Goal: Register for event/course

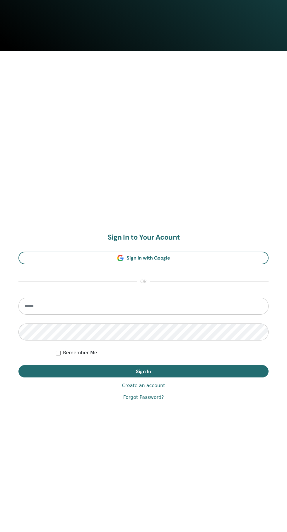
scroll to position [487, 0]
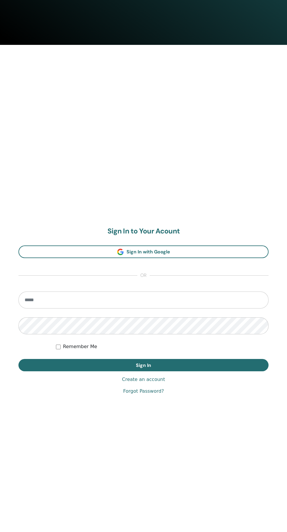
click at [237, 292] on input "email" at bounding box center [143, 299] width 250 height 17
type input "**********"
click at [18, 359] on button "Sign In" at bounding box center [143, 365] width 250 height 12
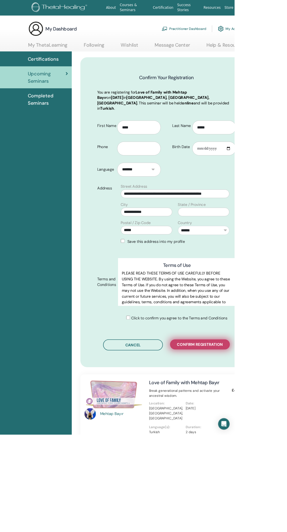
click at [260, 419] on span "Confirm registration" at bounding box center [245, 422] width 56 height 6
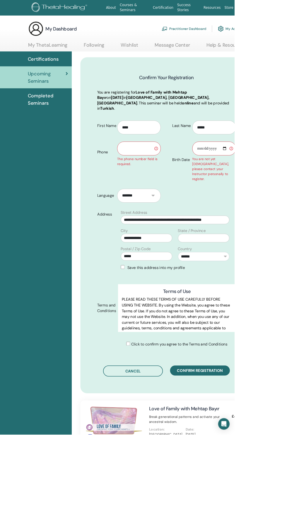
click at [175, 176] on input "text" at bounding box center [170, 181] width 53 height 17
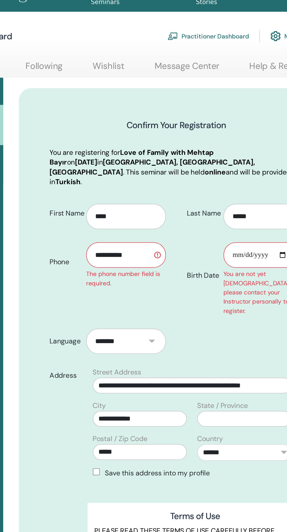
type input "**********"
click at [261, 173] on input "Birth Date" at bounding box center [262, 181] width 53 height 17
type input "**********"
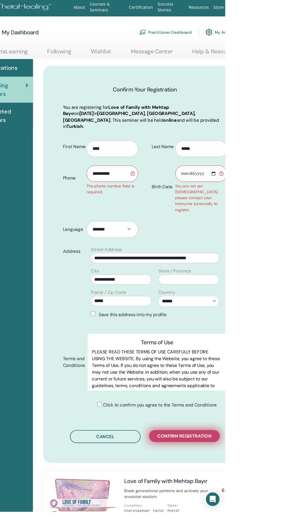
click at [259, 450] on span "Confirm registration" at bounding box center [245, 453] width 56 height 6
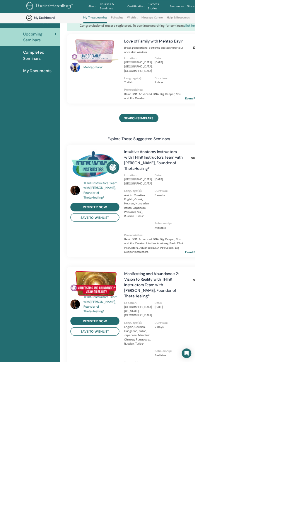
scroll to position [59, 0]
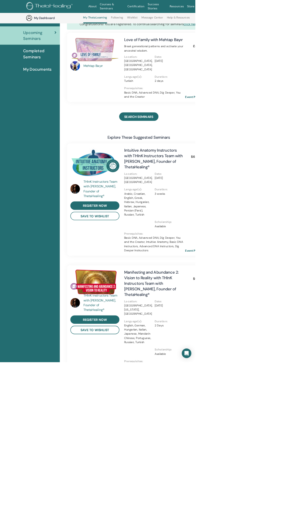
click at [13, 458] on div "Certifications Upcoming Seminars Completed Seminars My Documents" at bounding box center [44, 443] width 88 height 844
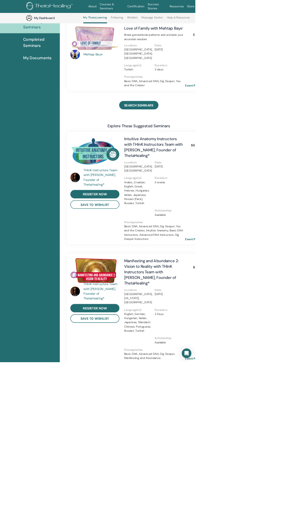
scroll to position [125, 0]
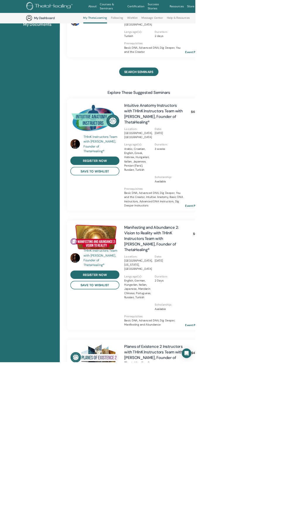
click at [287, 1] on div "About Courses & Seminars Certification Success Stories Resources Store SÖ Sefa …" at bounding box center [176, 9] width 317 height 19
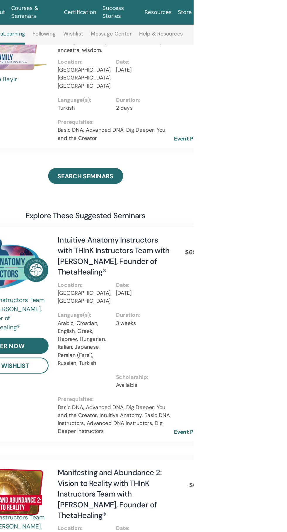
scroll to position [87, 0]
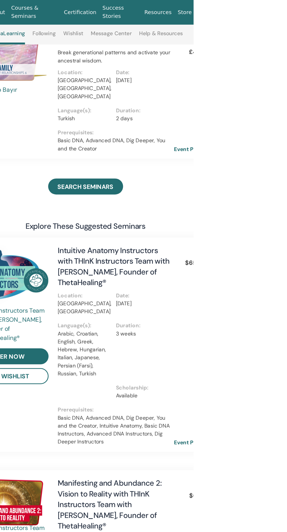
click at [285, 143] on span "Logout" at bounding box center [284, 142] width 13 height 5
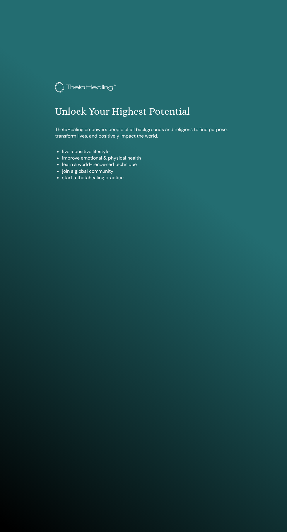
scroll to position [532, 0]
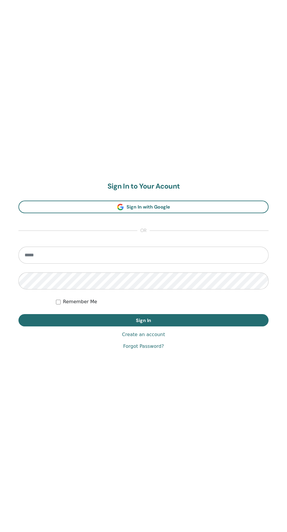
click at [217, 255] on input "email" at bounding box center [143, 254] width 250 height 17
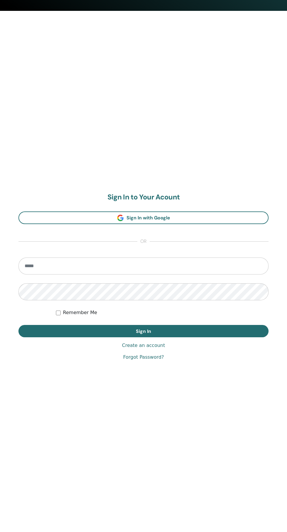
scroll to position [532, 0]
